Goal: Task Accomplishment & Management: Use online tool/utility

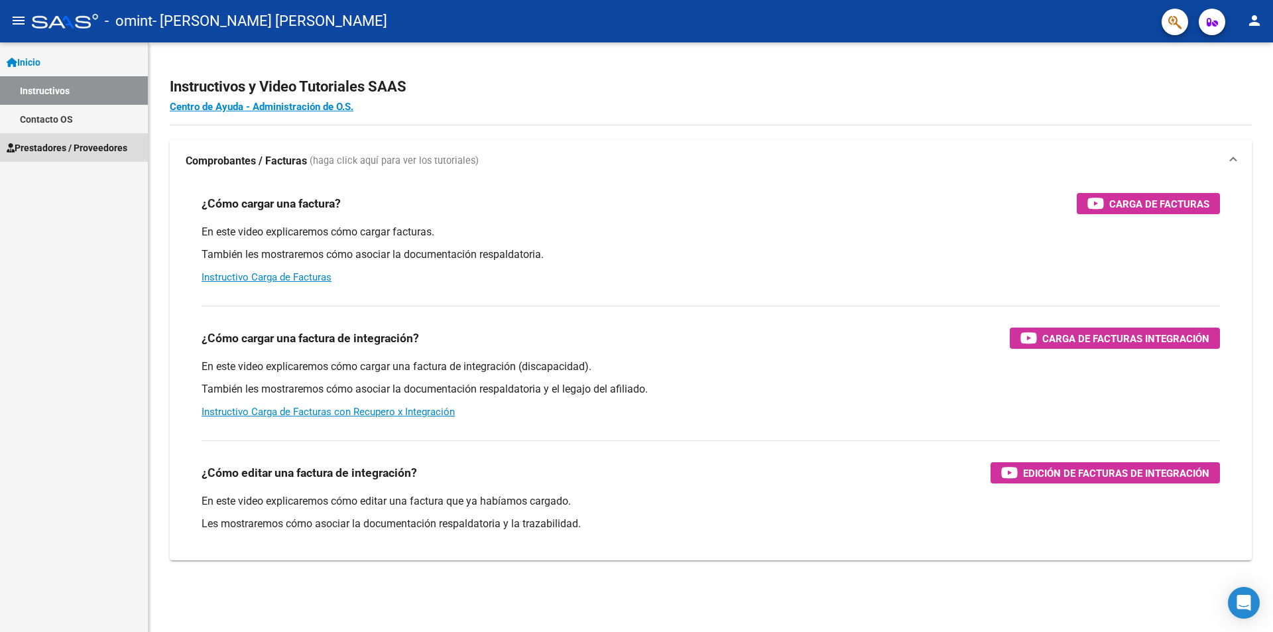
click at [36, 142] on span "Prestadores / Proveedores" at bounding box center [67, 148] width 121 height 15
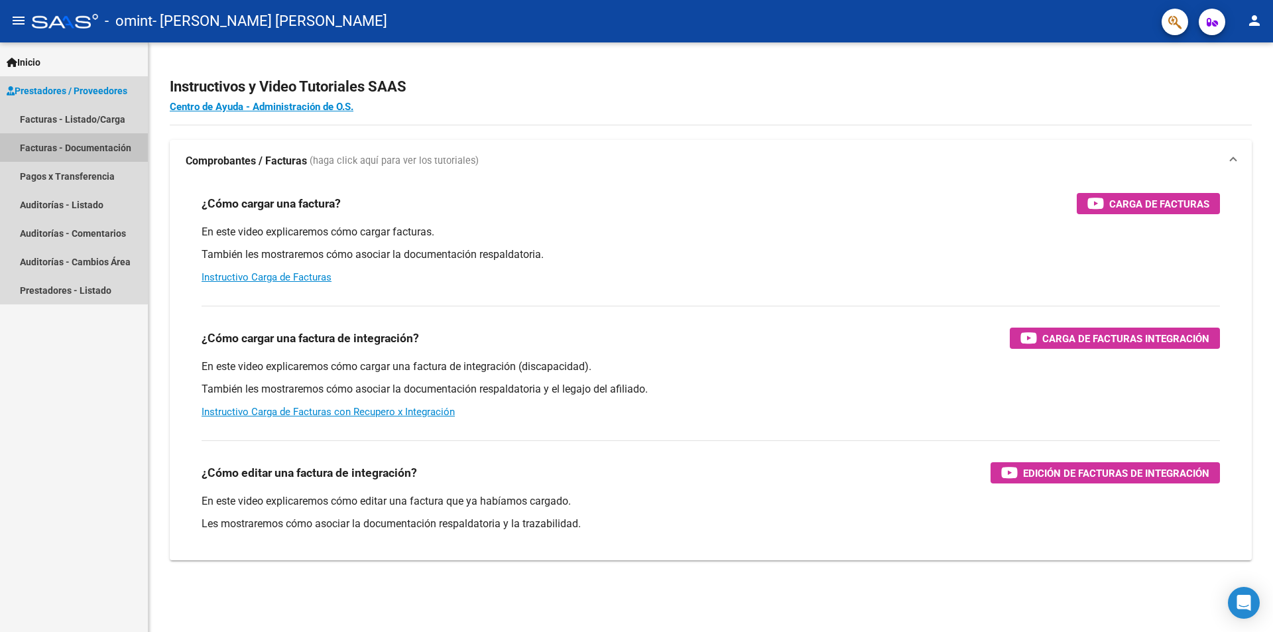
click at [57, 143] on link "Facturas - Documentación" at bounding box center [74, 147] width 148 height 29
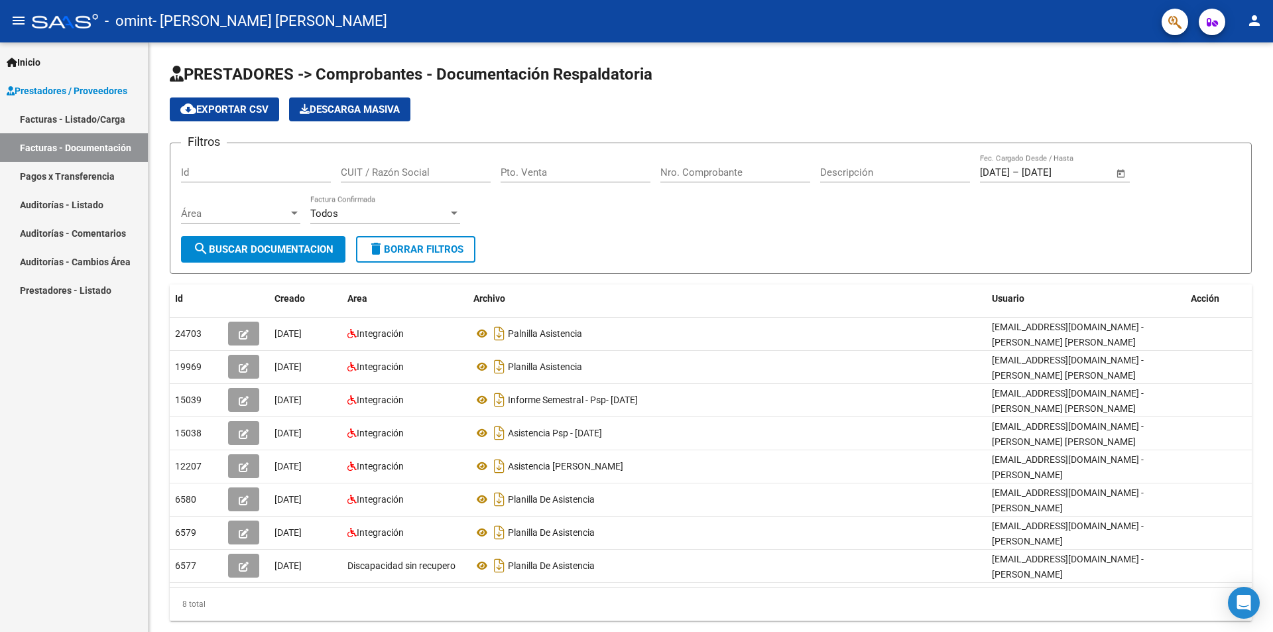
click at [60, 116] on link "Facturas - Listado/Carga" at bounding box center [74, 119] width 148 height 29
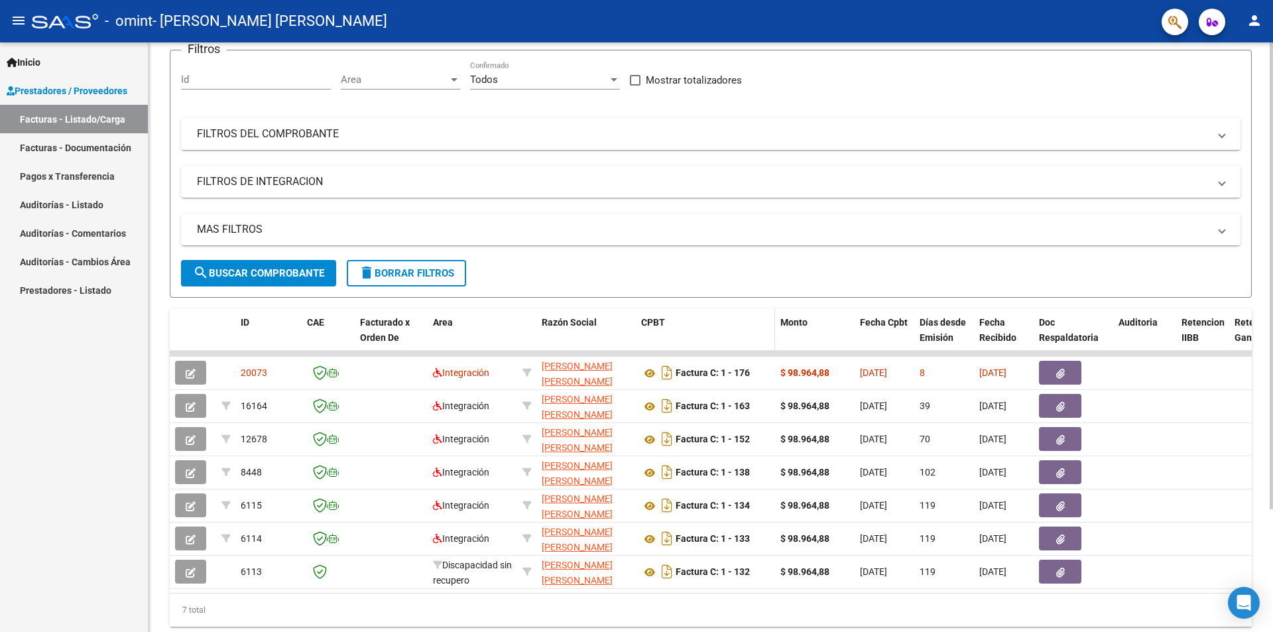
scroll to position [155, 0]
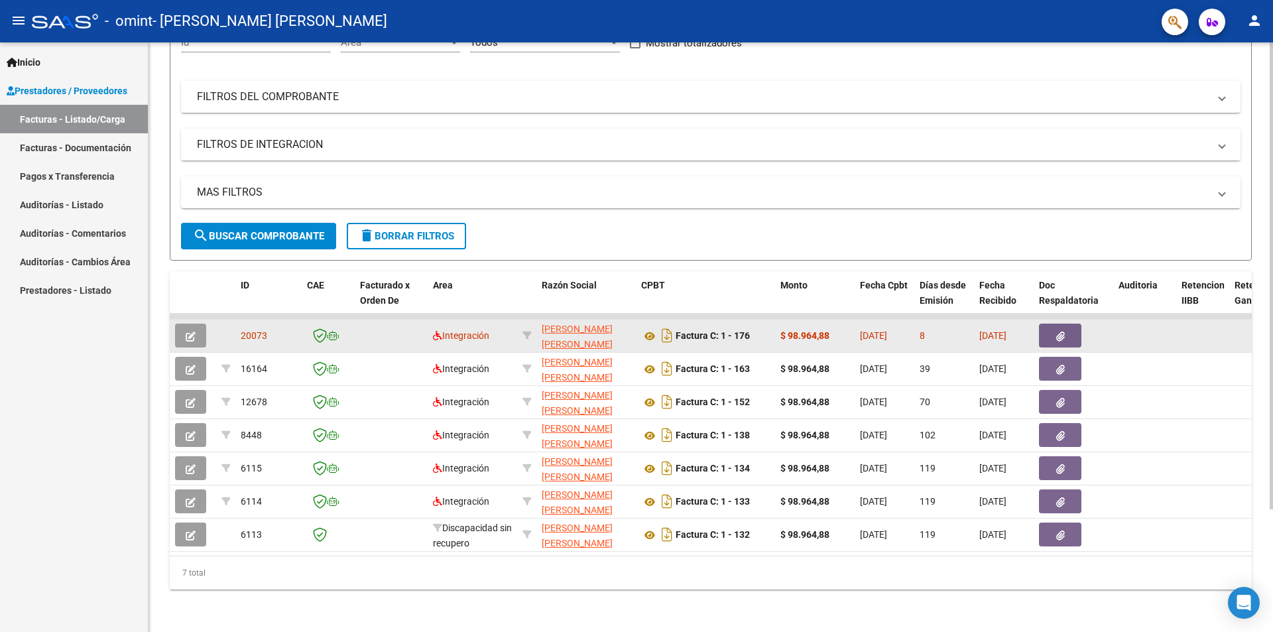
click at [1172, 321] on datatable-body-cell at bounding box center [1144, 336] width 63 height 32
click at [1054, 324] on button "button" at bounding box center [1060, 336] width 42 height 24
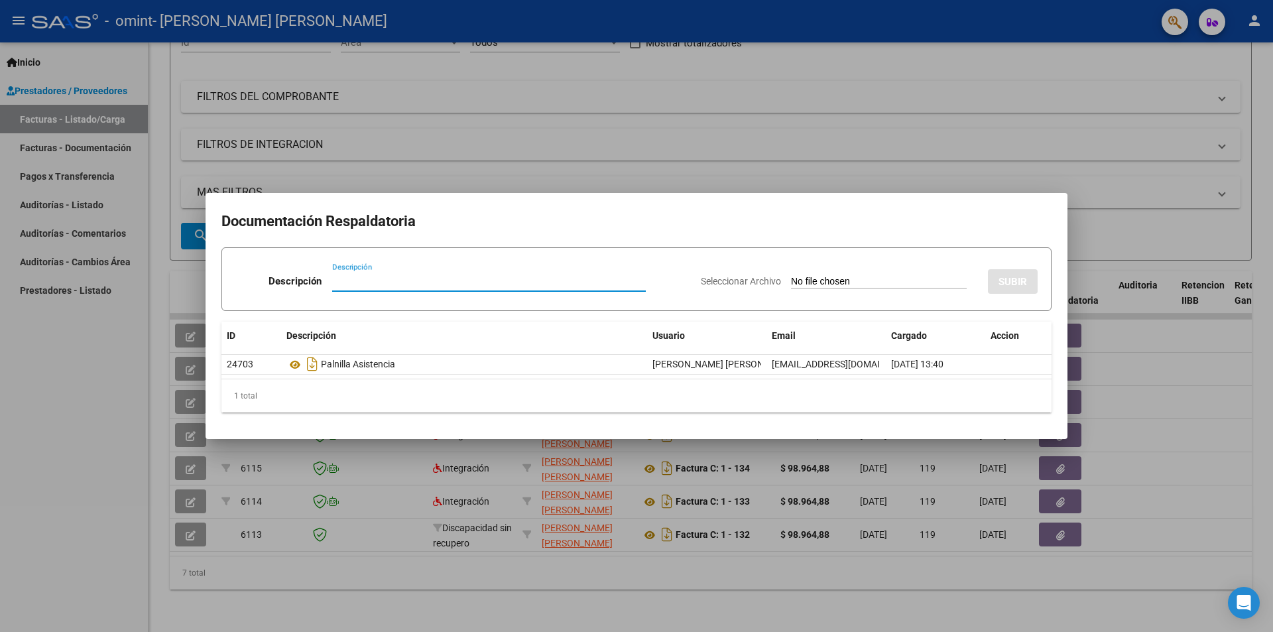
click at [1129, 208] on div at bounding box center [636, 316] width 1273 height 632
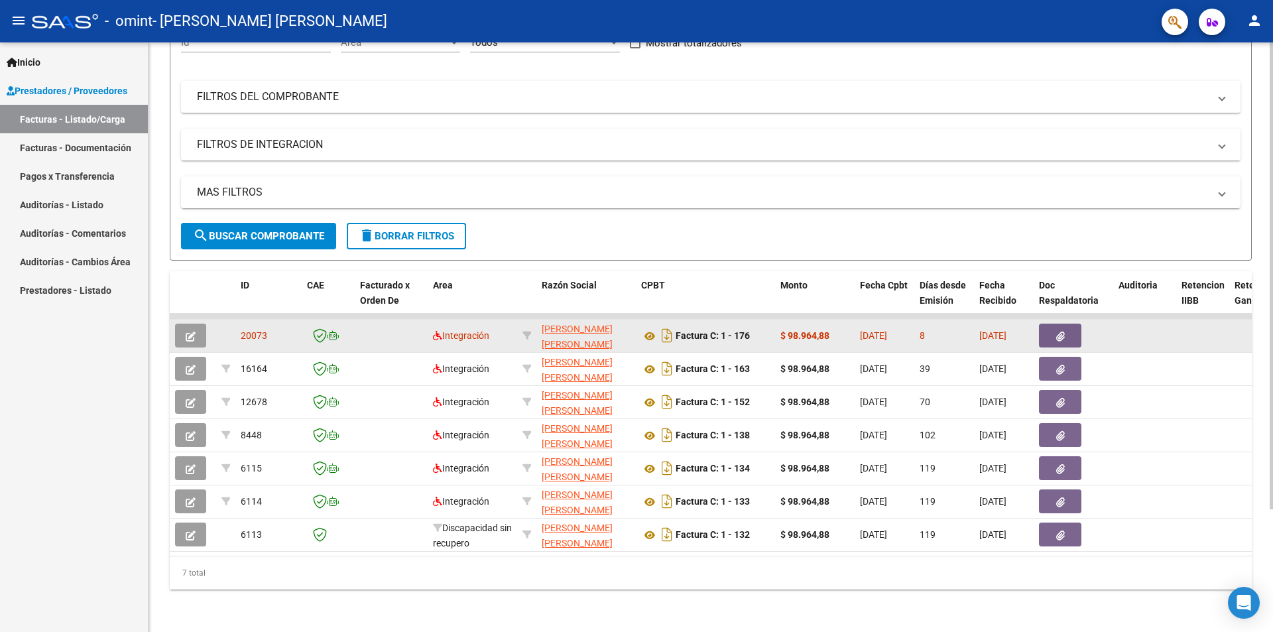
click at [1145, 329] on datatable-body-cell at bounding box center [1144, 336] width 63 height 32
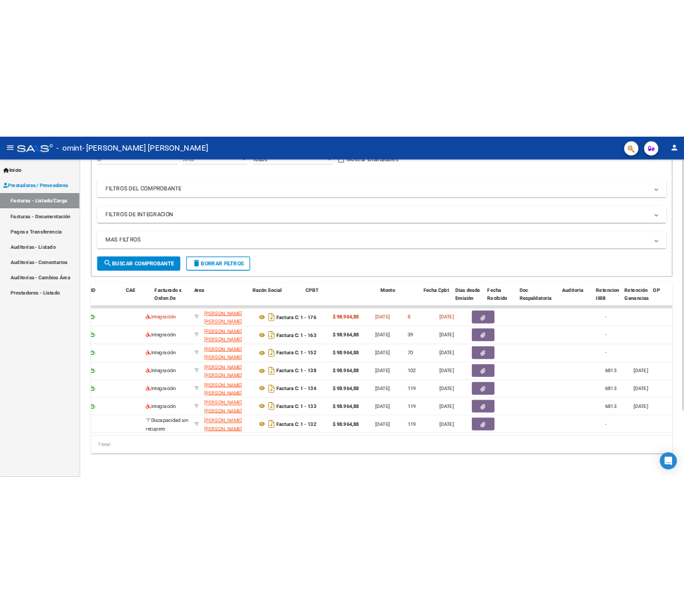
scroll to position [0, 0]
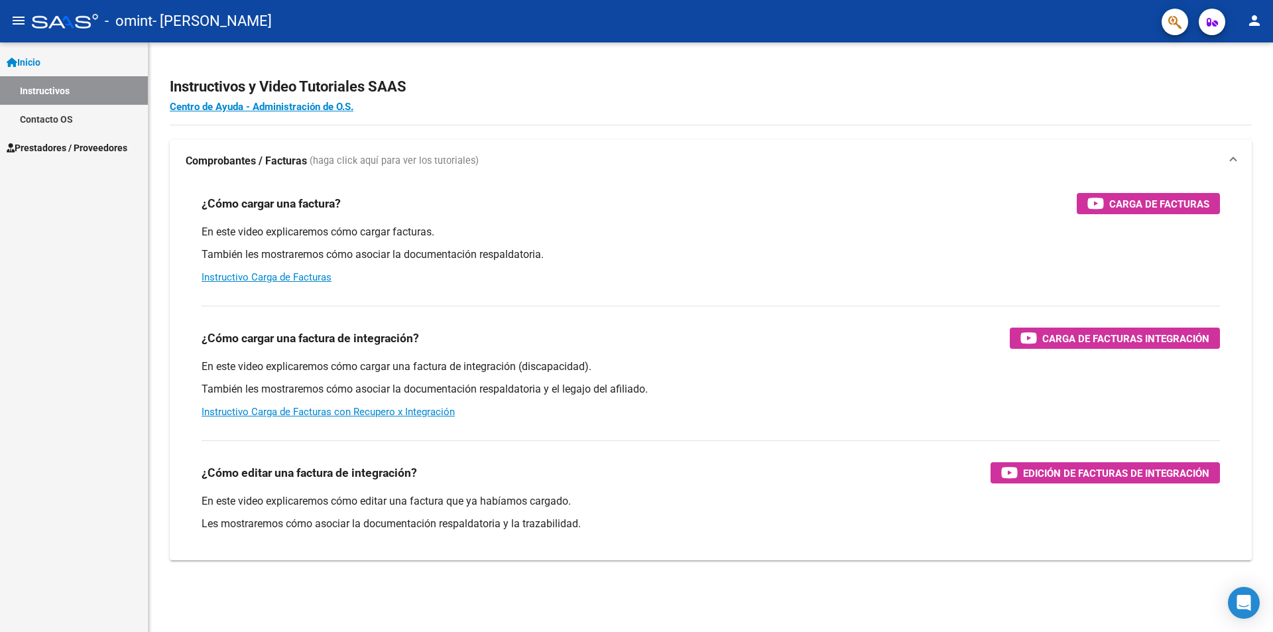
click at [66, 141] on span "Prestadores / Proveedores" at bounding box center [67, 148] width 121 height 15
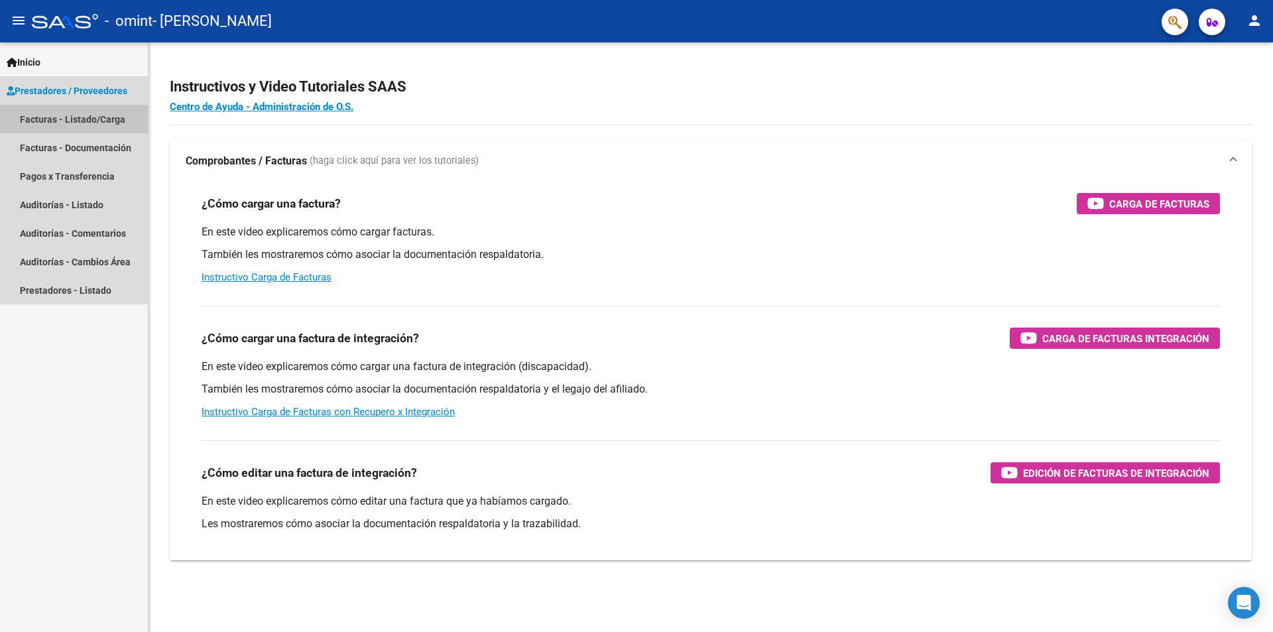
click at [113, 120] on link "Facturas - Listado/Carga" at bounding box center [74, 119] width 148 height 29
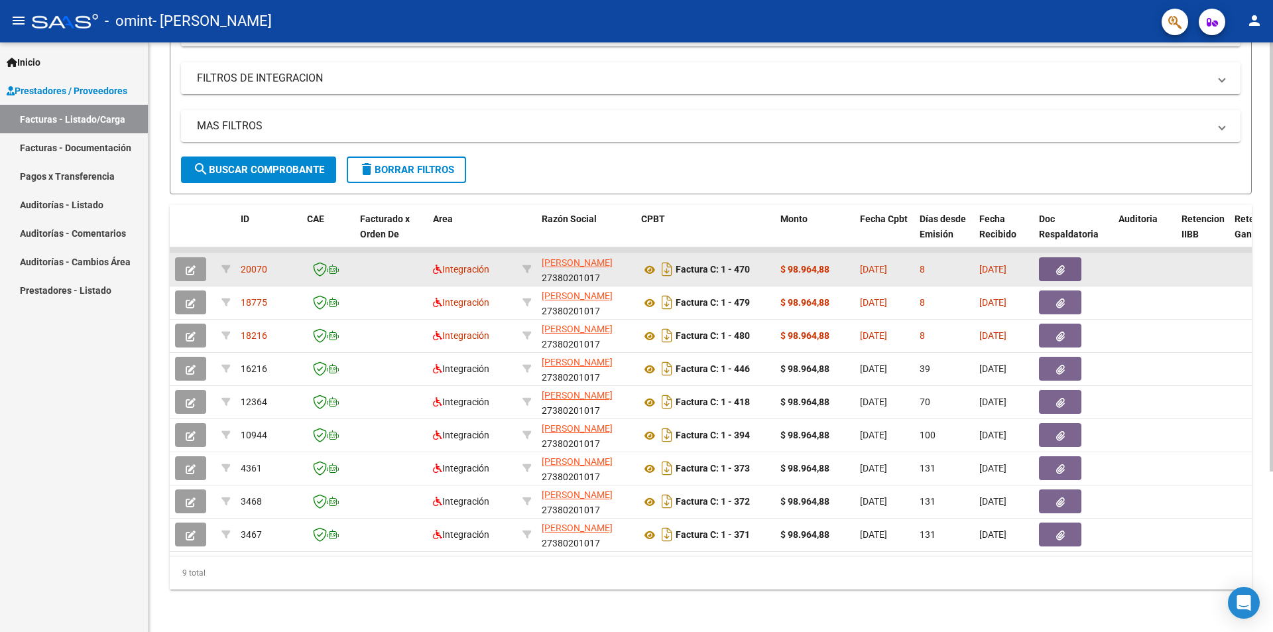
click at [1053, 257] on button "button" at bounding box center [1060, 269] width 42 height 24
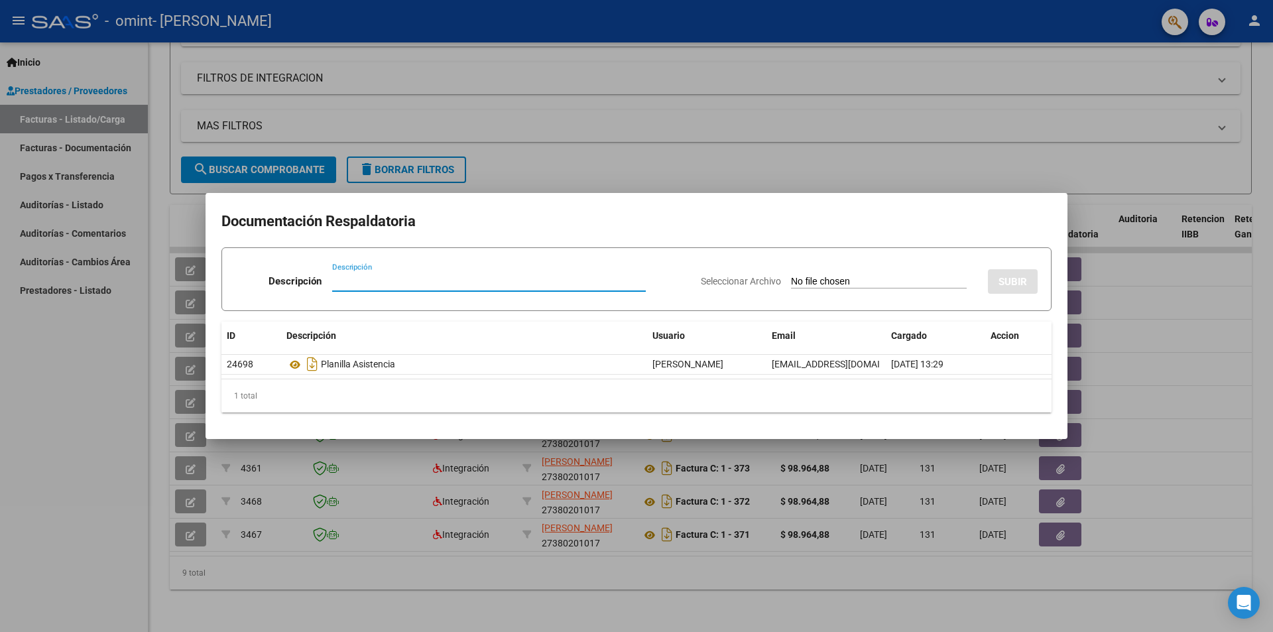
click at [672, 90] on div at bounding box center [636, 316] width 1273 height 632
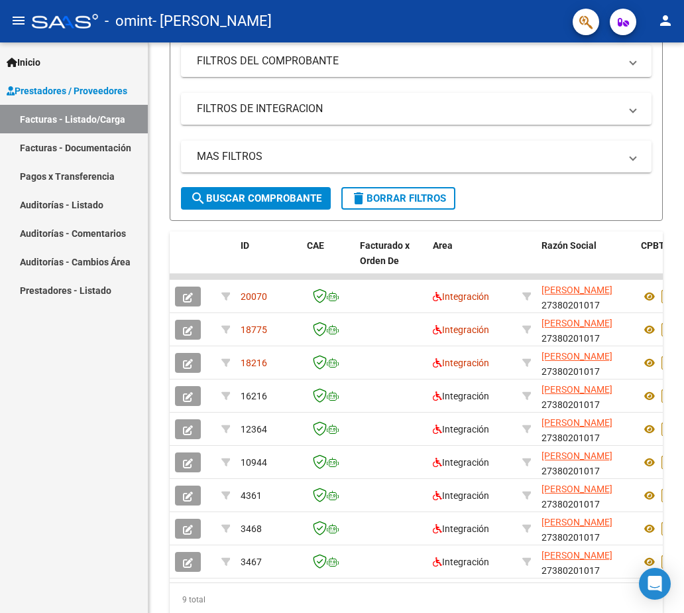
scroll to position [291, 0]
